Goal: Information Seeking & Learning: Learn about a topic

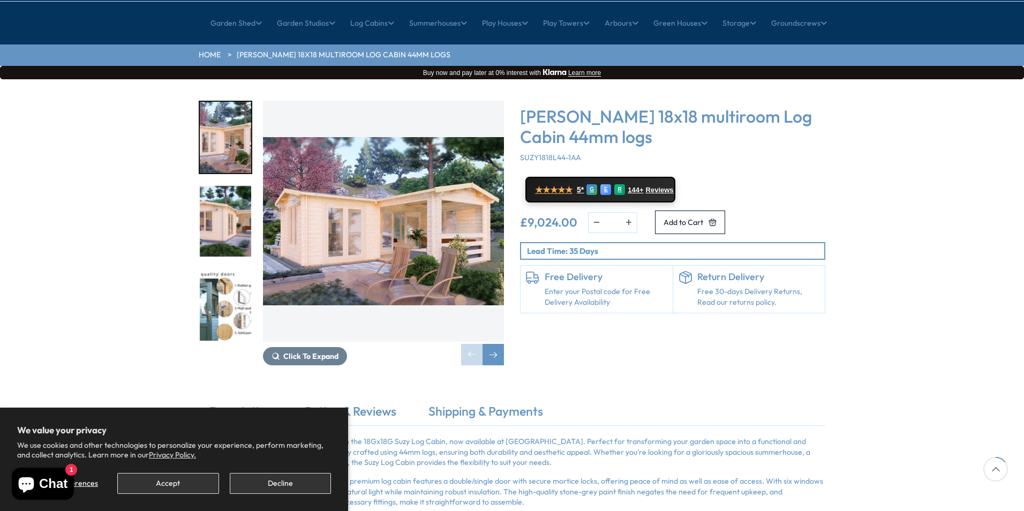
scroll to position [161, 0]
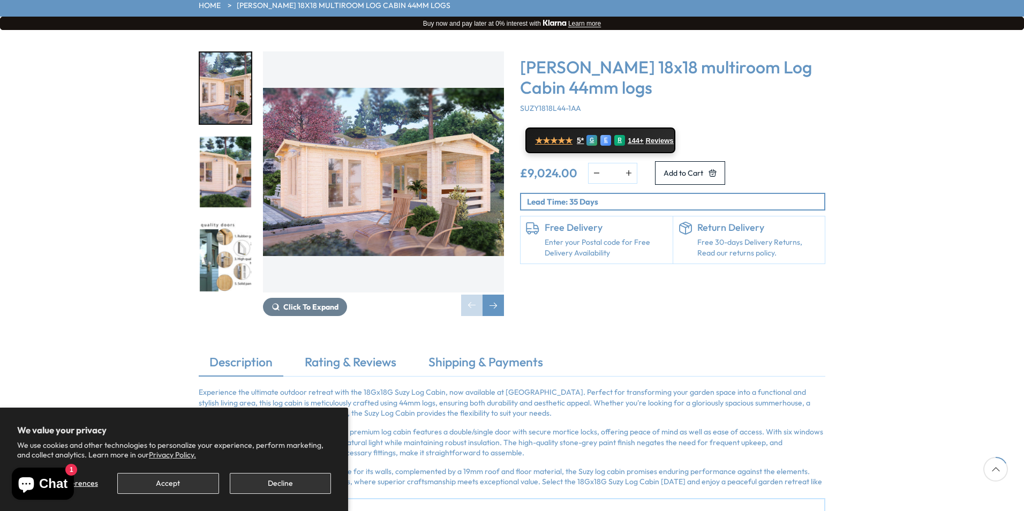
click at [207, 143] on img "2 / 7" at bounding box center [225, 172] width 51 height 71
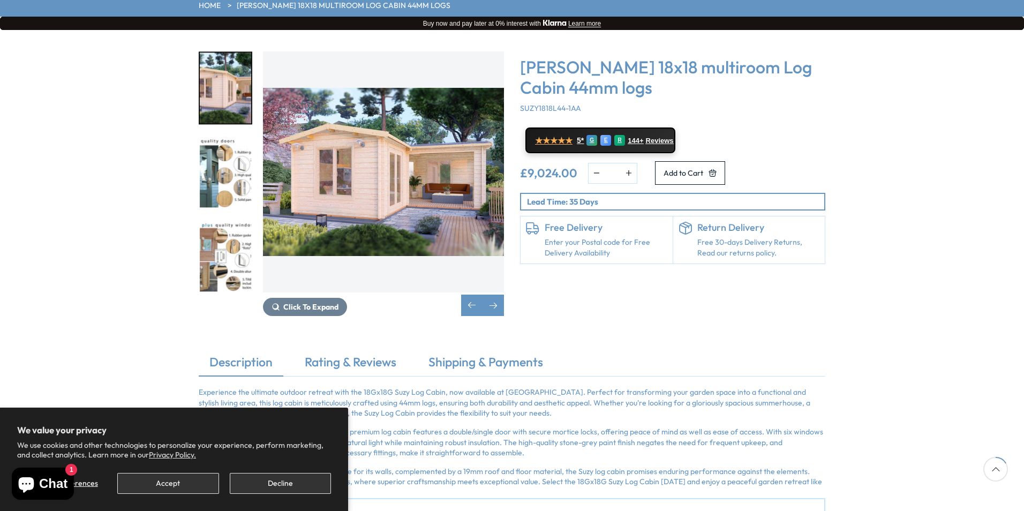
click at [238, 220] on img "4 / 7" at bounding box center [225, 255] width 51 height 71
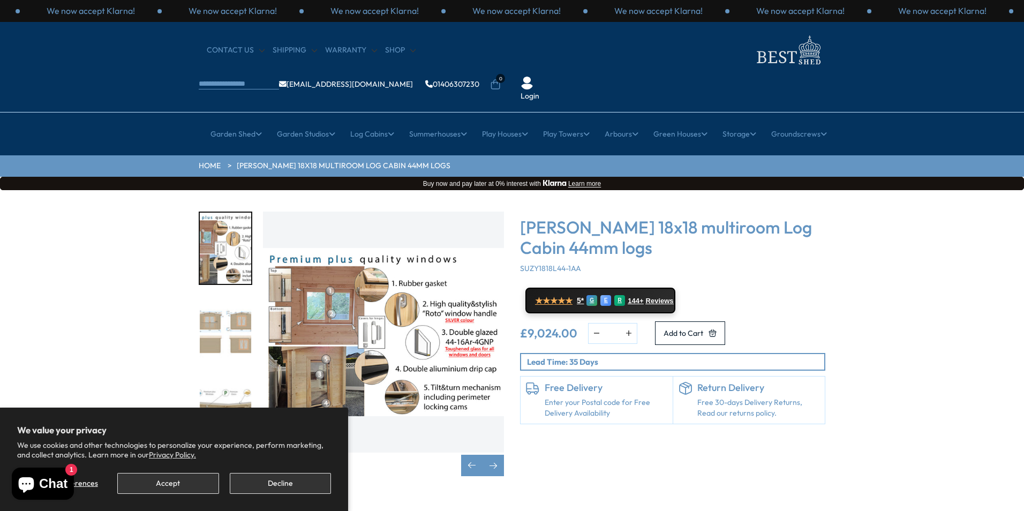
scroll to position [0, 0]
click at [627, 357] on p "Lead Time: 35 Days" at bounding box center [675, 362] width 297 height 11
click at [387, 232] on img "4 / 7" at bounding box center [383, 332] width 241 height 241
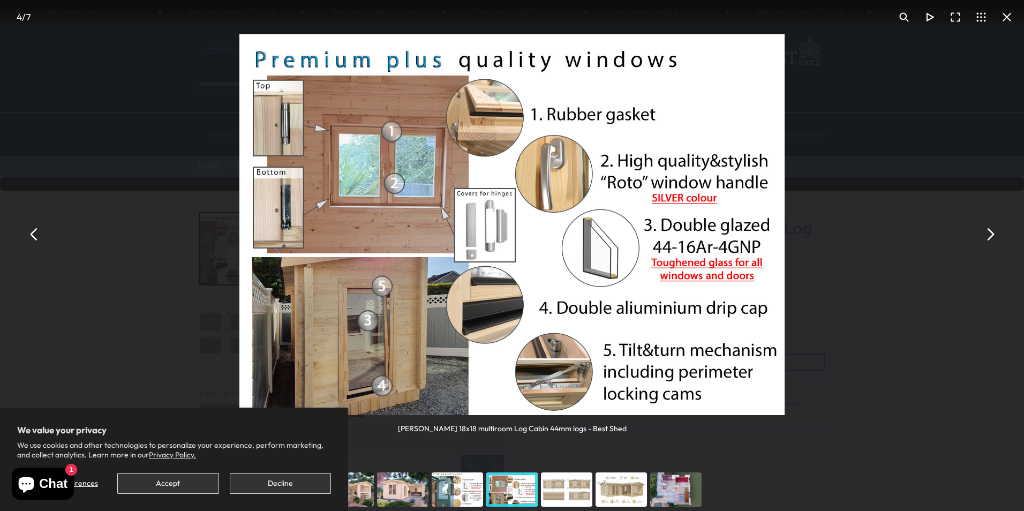
click at [34, 239] on button "You can close this modal content with the ESC key" at bounding box center [34, 234] width 26 height 26
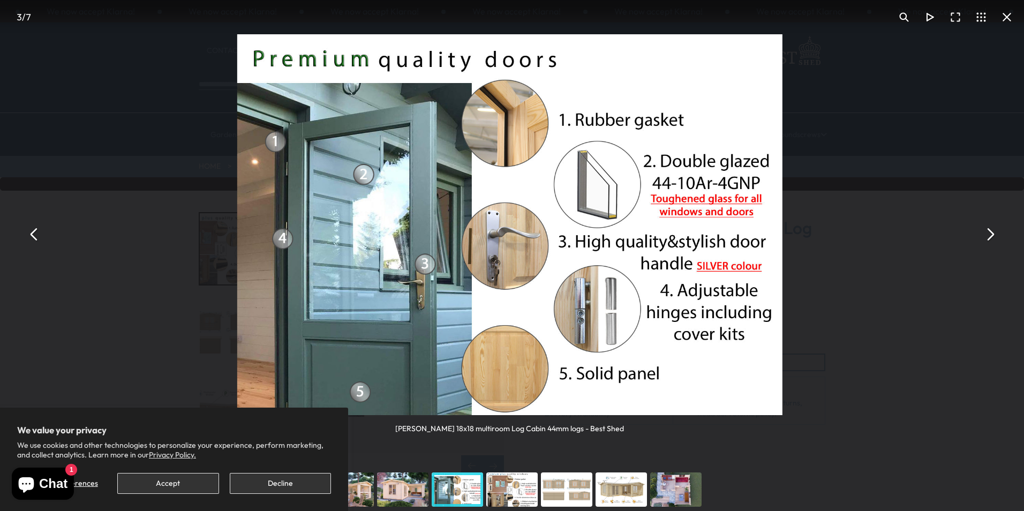
click at [34, 239] on button "You can close this modal content with the ESC key" at bounding box center [34, 234] width 26 height 26
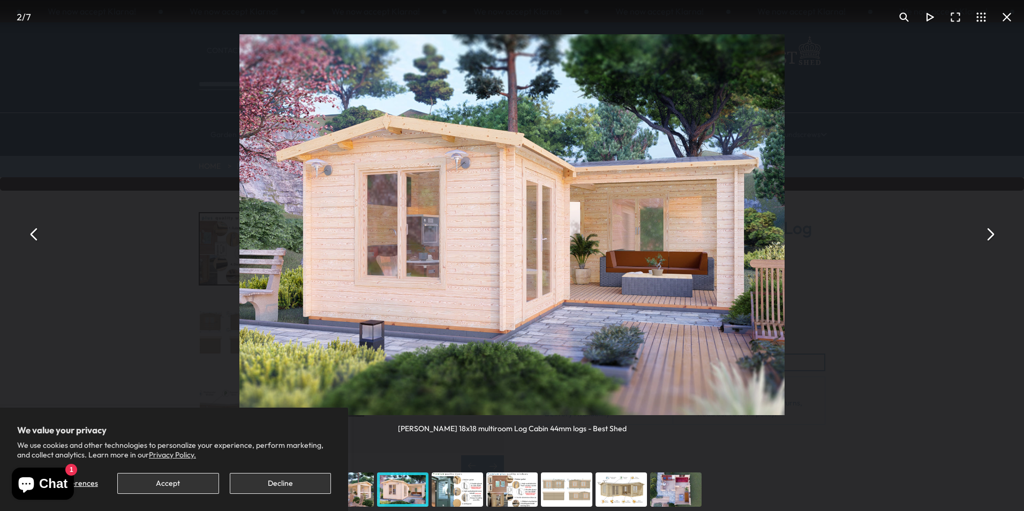
click at [986, 236] on button "You can close this modal content with the ESC key" at bounding box center [990, 234] width 26 height 26
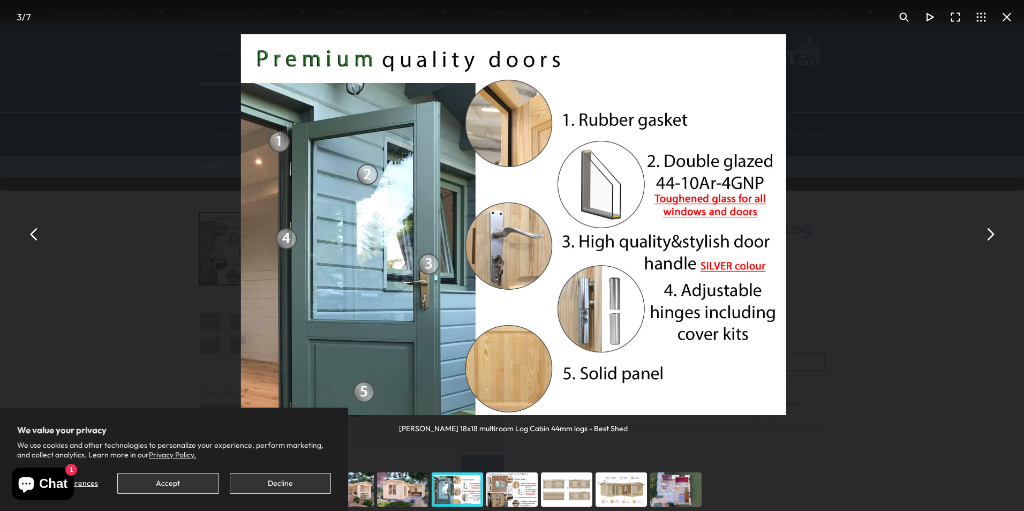
click at [985, 236] on button "You can close this modal content with the ESC key" at bounding box center [990, 234] width 26 height 26
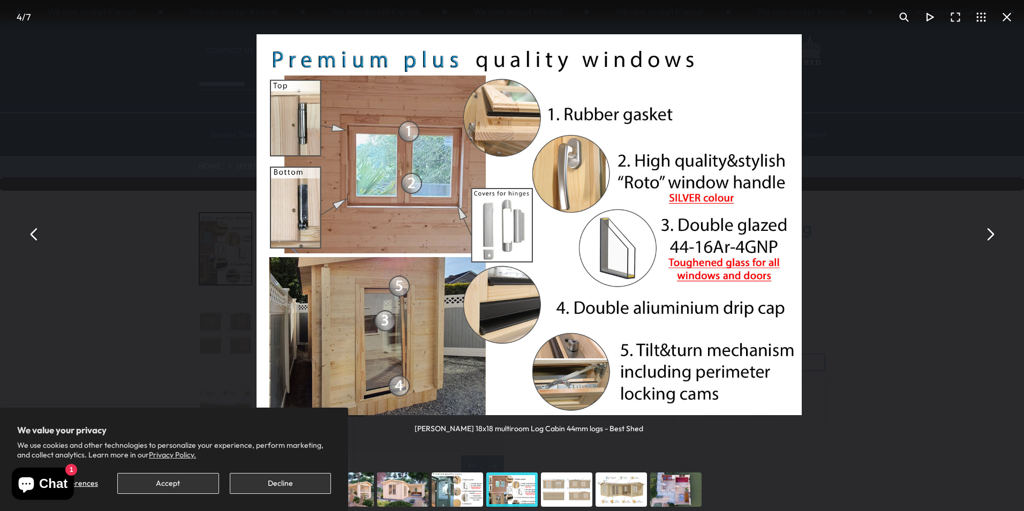
click at [984, 236] on button "You can close this modal content with the ESC key" at bounding box center [990, 234] width 26 height 26
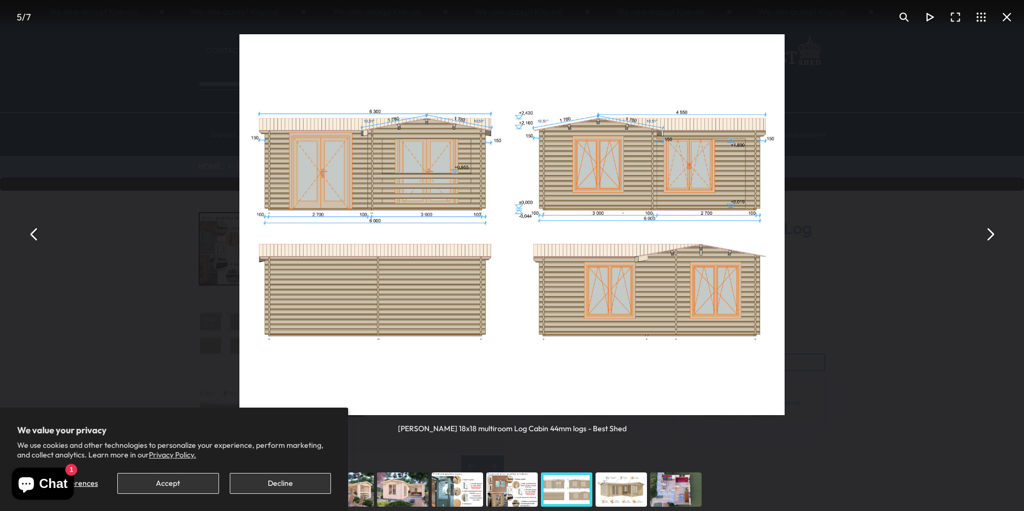
click at [982, 236] on button "You can close this modal content with the ESC key" at bounding box center [990, 234] width 26 height 26
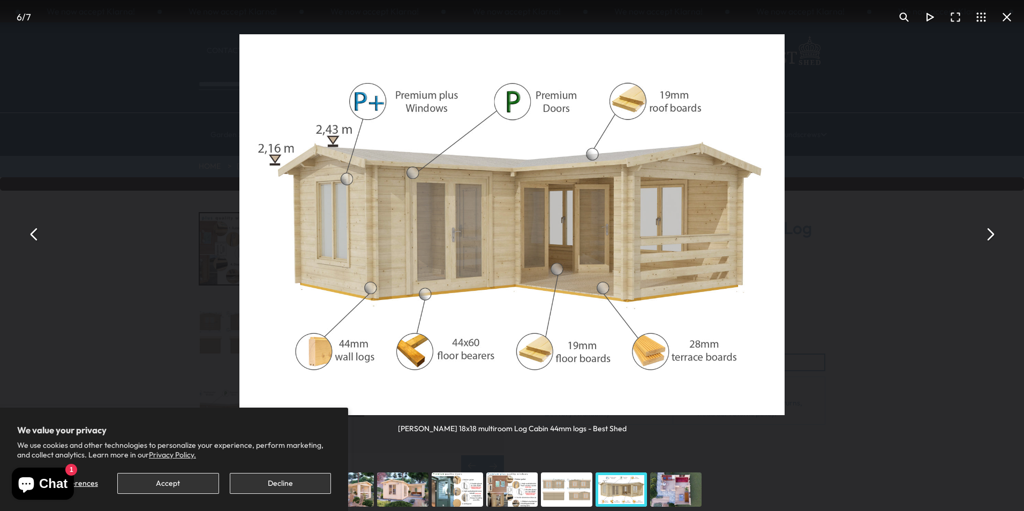
click at [982, 236] on button "You can close this modal content with the ESC key" at bounding box center [990, 234] width 26 height 26
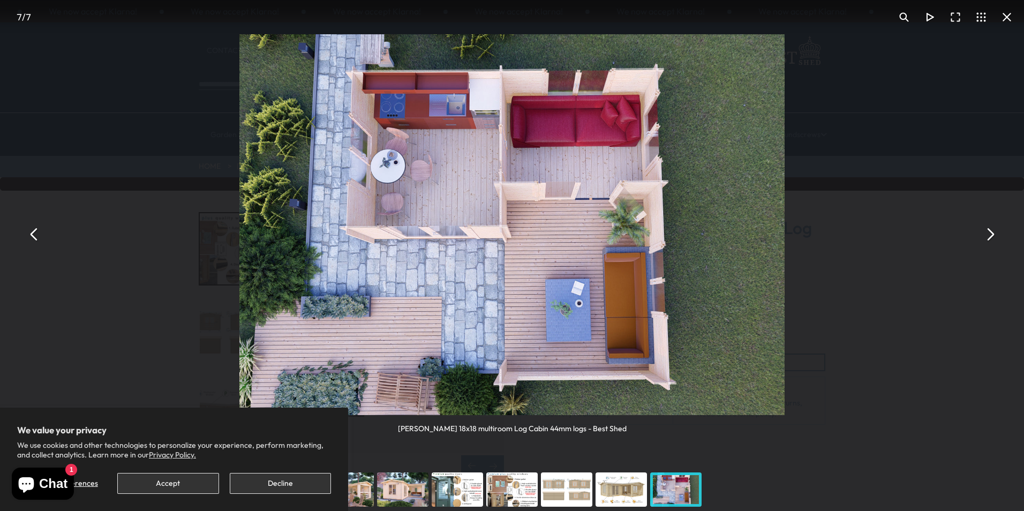
click at [988, 230] on button "You can close this modal content with the ESC key" at bounding box center [990, 234] width 26 height 26
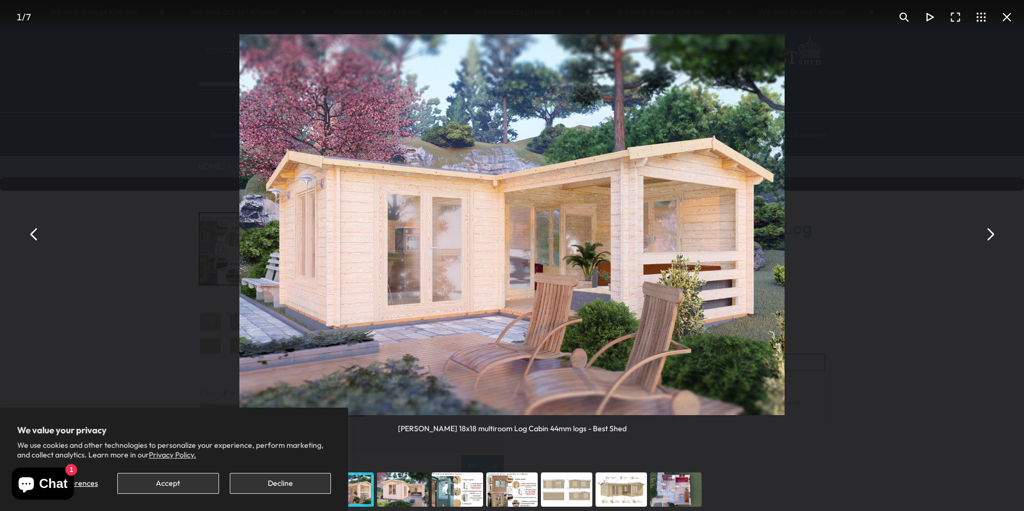
click at [988, 230] on button "You can close this modal content with the ESC key" at bounding box center [990, 234] width 26 height 26
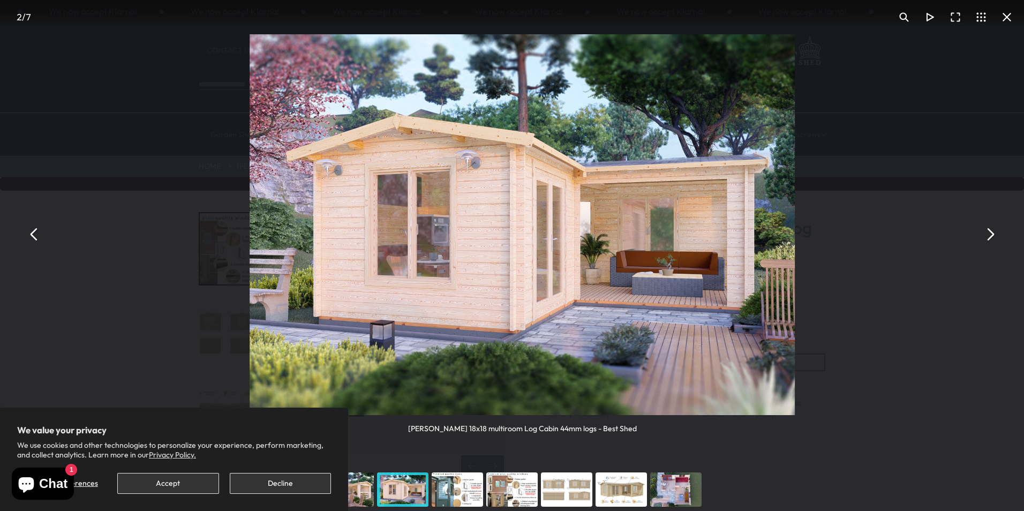
click at [988, 230] on button "You can close this modal content with the ESC key" at bounding box center [990, 234] width 26 height 26
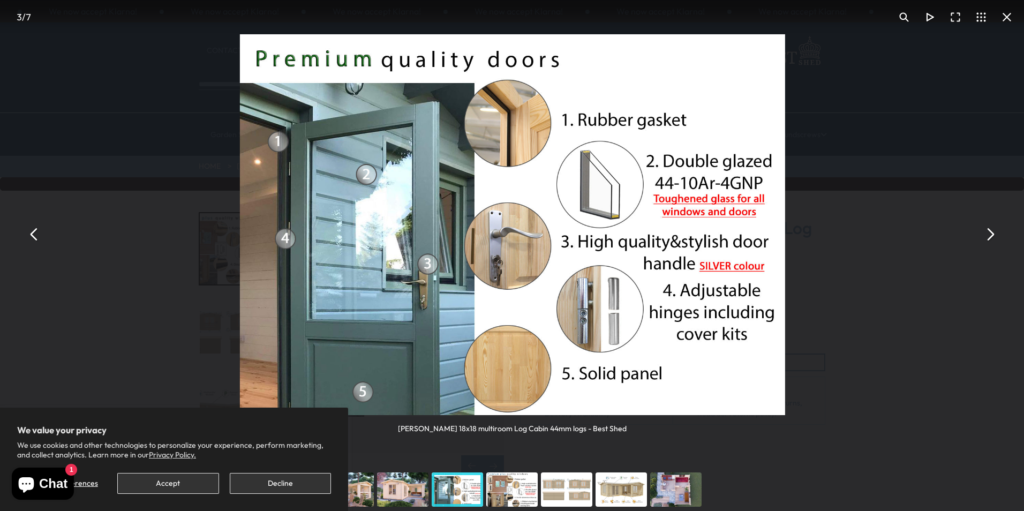
click at [988, 230] on button "You can close this modal content with the ESC key" at bounding box center [990, 234] width 26 height 26
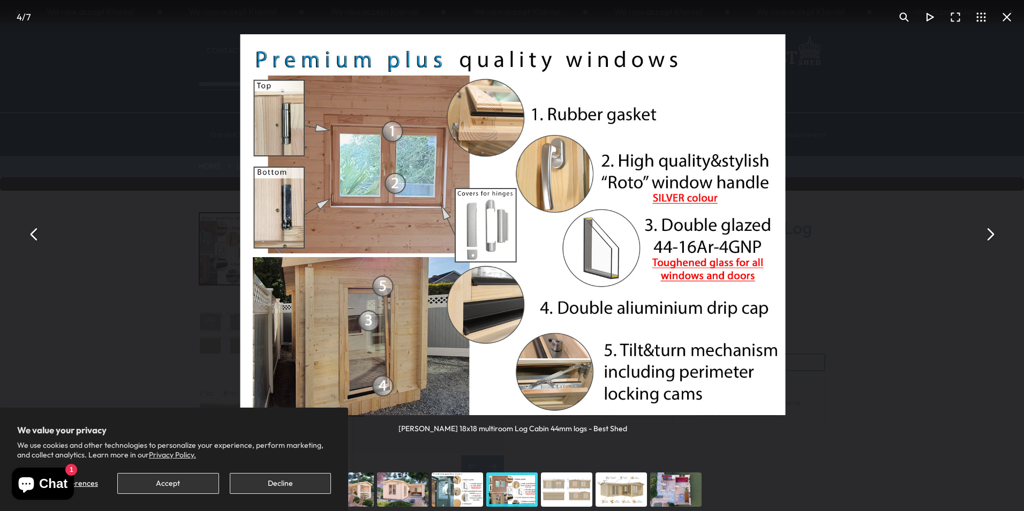
click at [988, 230] on button "You can close this modal content with the ESC key" at bounding box center [990, 234] width 26 height 26
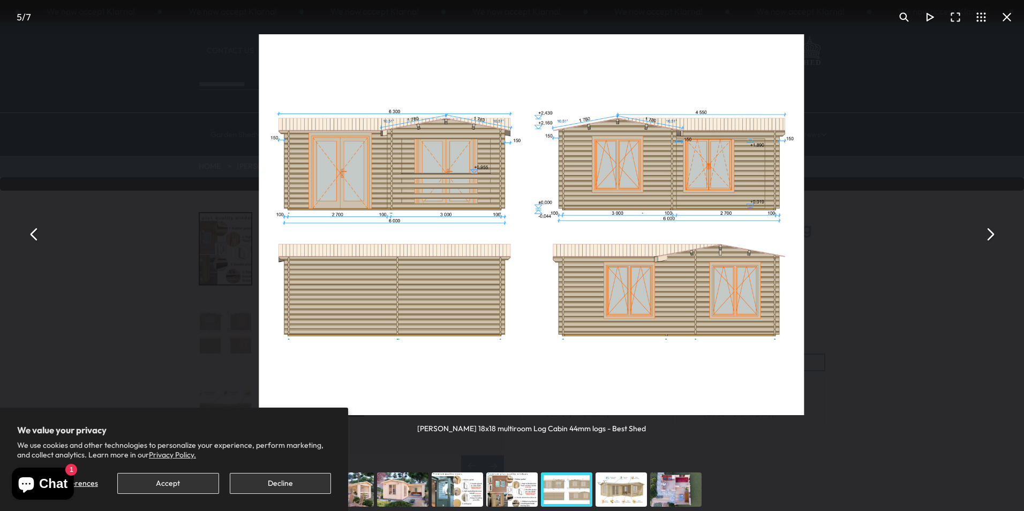
click at [988, 230] on button "You can close this modal content with the ESC key" at bounding box center [990, 234] width 26 height 26
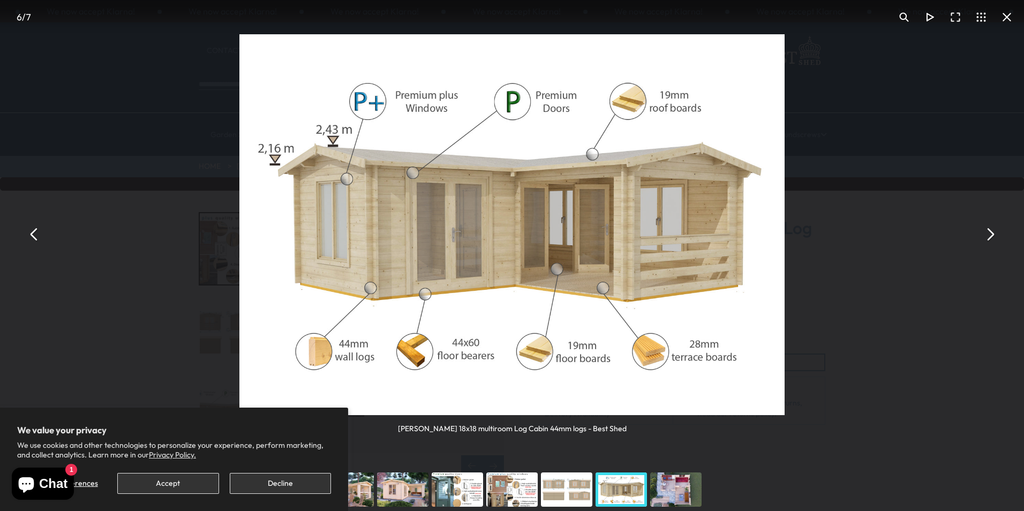
click at [988, 230] on button "You can close this modal content with the ESC key" at bounding box center [990, 234] width 26 height 26
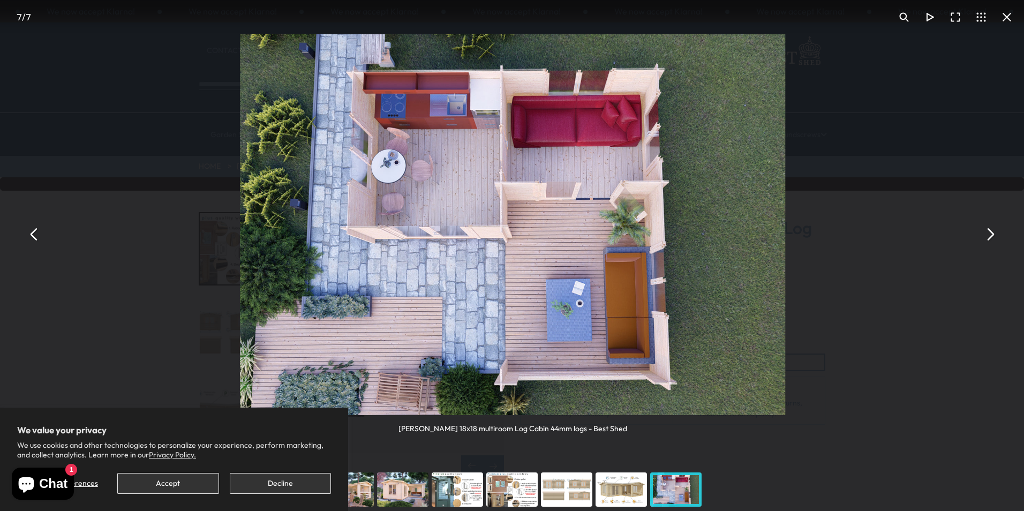
click at [988, 230] on button "You can close this modal content with the ESC key" at bounding box center [990, 234] width 26 height 26
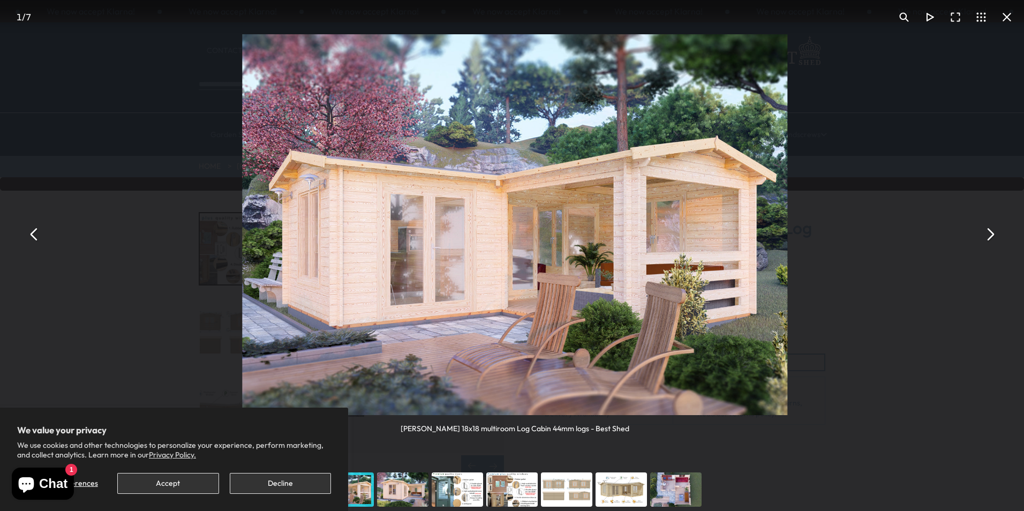
click at [988, 230] on button "You can close this modal content with the ESC key" at bounding box center [990, 234] width 26 height 26
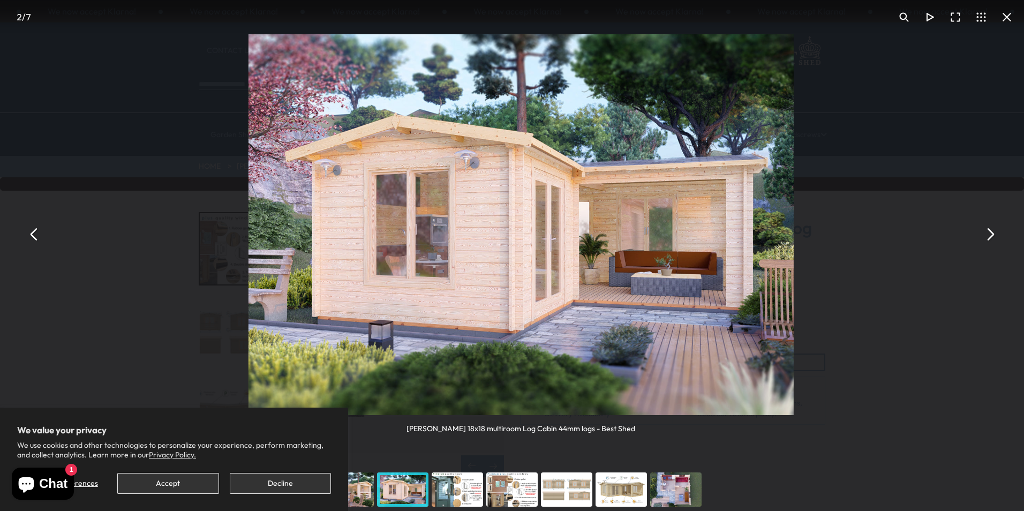
click at [988, 230] on button "You can close this modal content with the ESC key" at bounding box center [990, 234] width 26 height 26
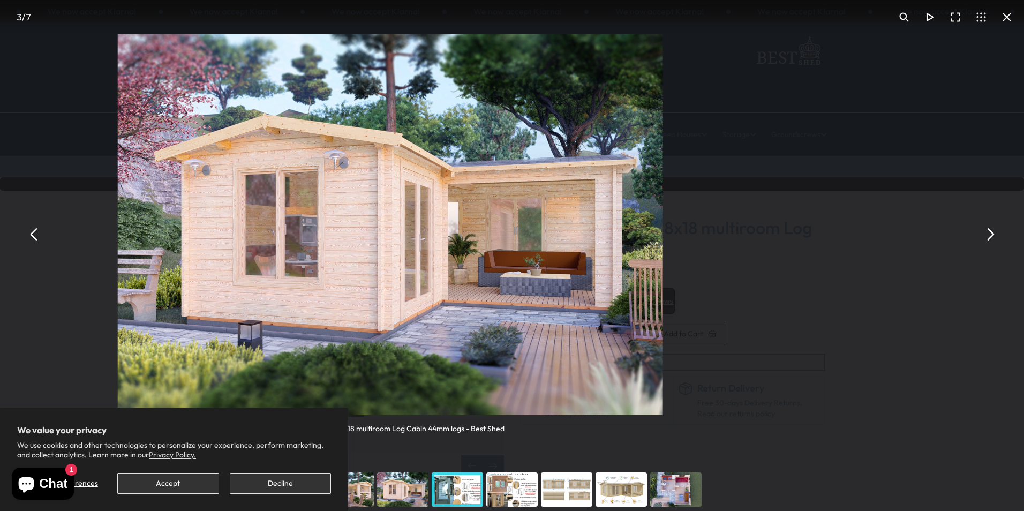
click at [988, 230] on button "You can close this modal content with the ESC key" at bounding box center [990, 234] width 26 height 26
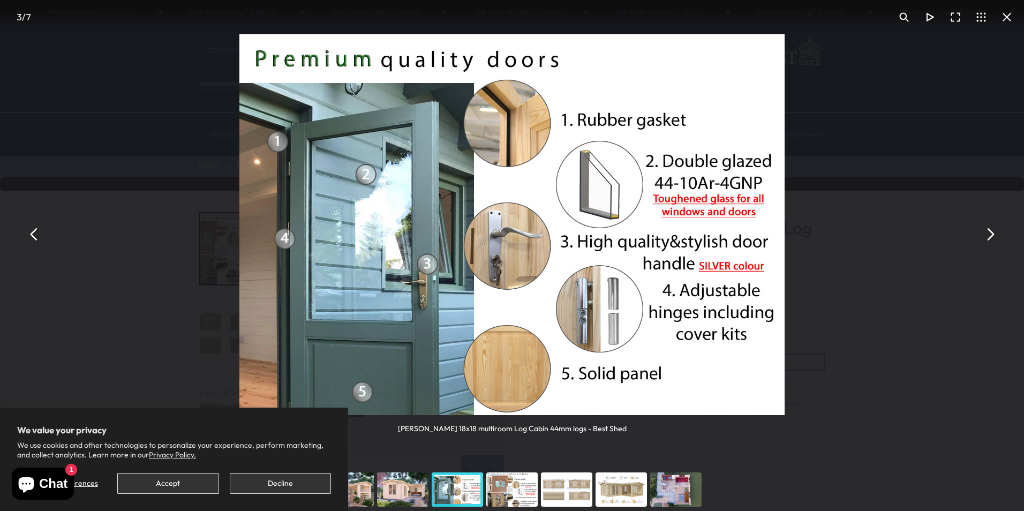
click at [982, 236] on button "You can close this modal content with the ESC key" at bounding box center [990, 234] width 26 height 26
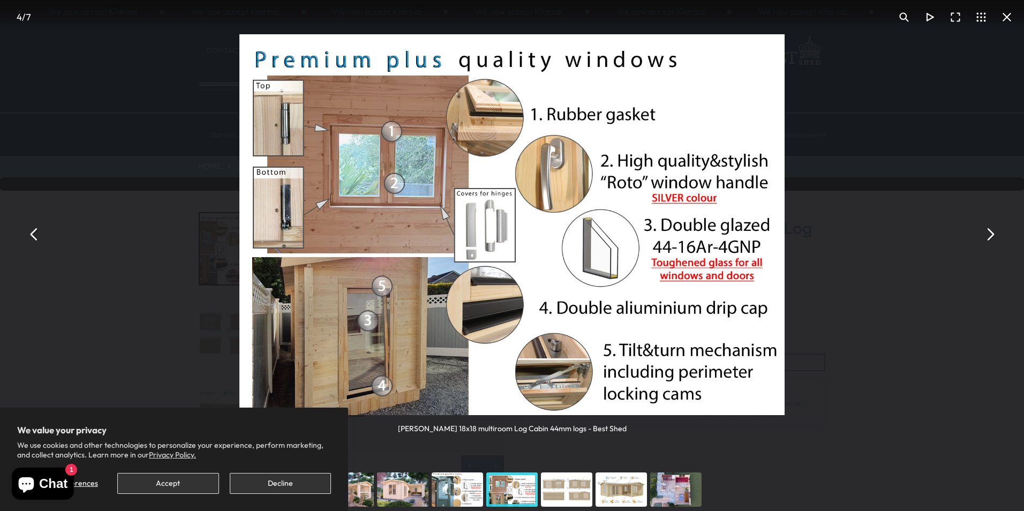
click at [987, 237] on button "You can close this modal content with the ESC key" at bounding box center [990, 234] width 26 height 26
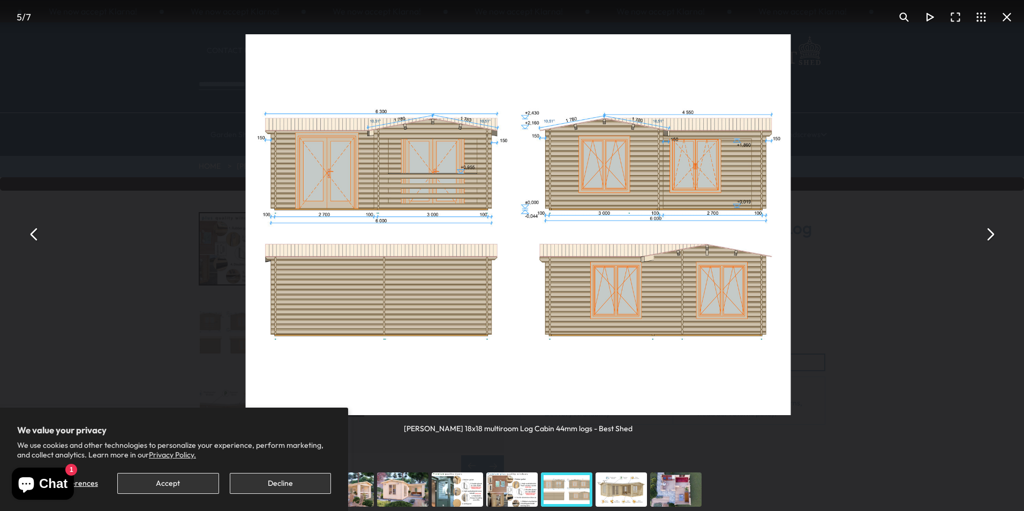
click at [985, 237] on button "You can close this modal content with the ESC key" at bounding box center [990, 234] width 26 height 26
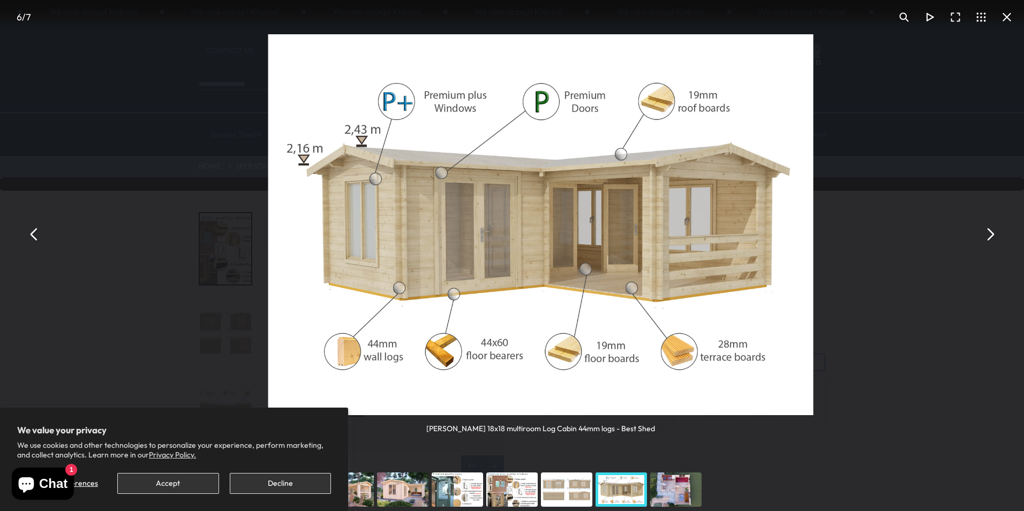
click at [985, 237] on button "You can close this modal content with the ESC key" at bounding box center [990, 234] width 26 height 26
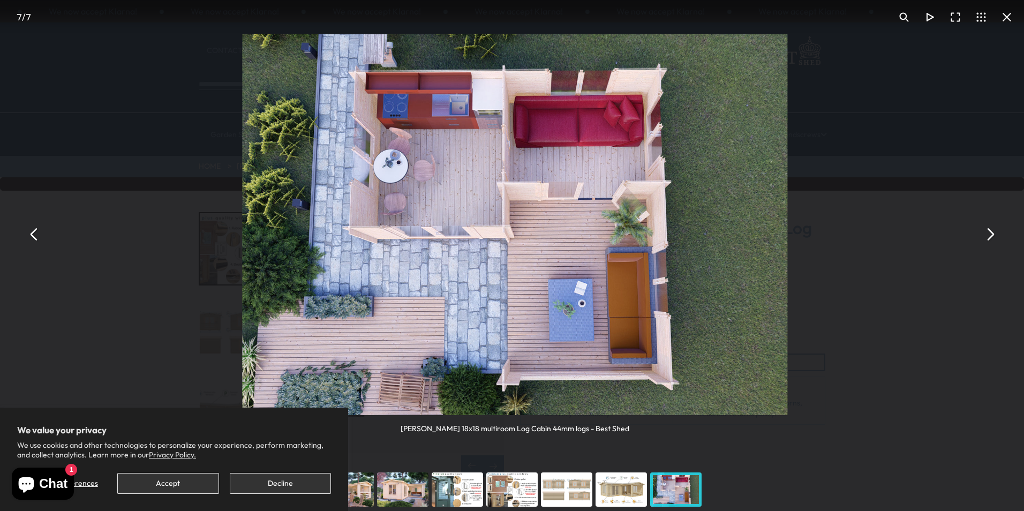
click at [983, 236] on button "You can close this modal content with the ESC key" at bounding box center [990, 234] width 26 height 26
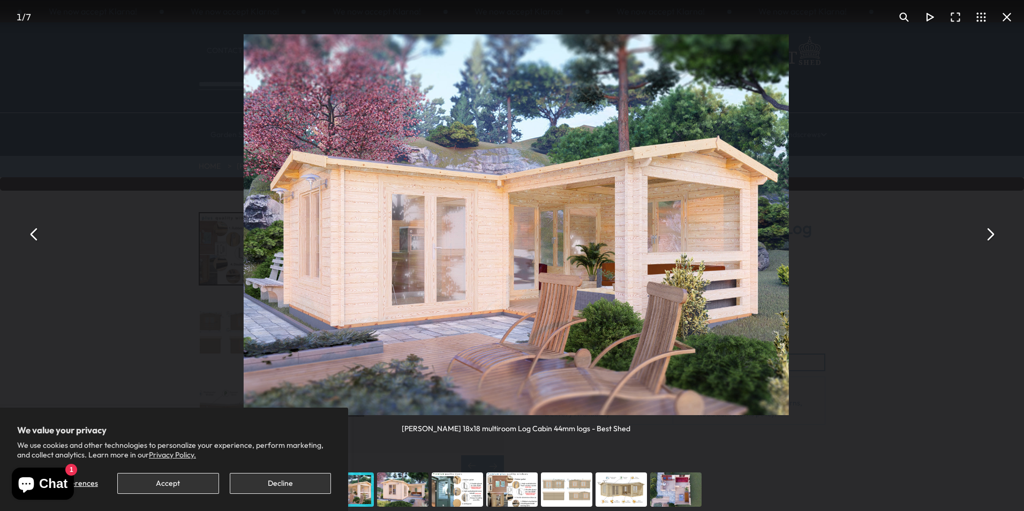
click at [983, 236] on button "You can close this modal content with the ESC key" at bounding box center [990, 234] width 26 height 26
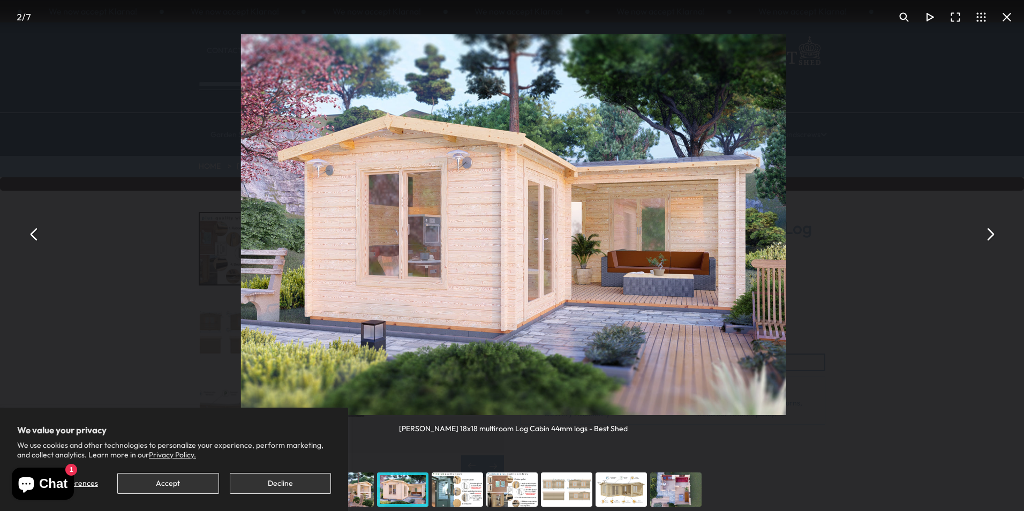
click at [983, 236] on button "You can close this modal content with the ESC key" at bounding box center [990, 234] width 26 height 26
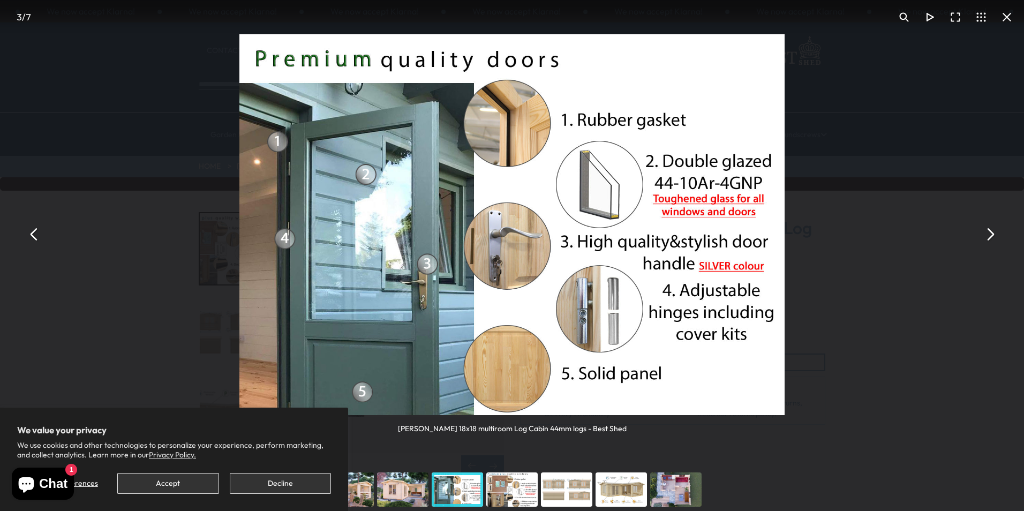
click at [1004, 17] on button "You can close this modal content with the ESC key" at bounding box center [1007, 17] width 26 height 26
